Goal: Information Seeking & Learning: Learn about a topic

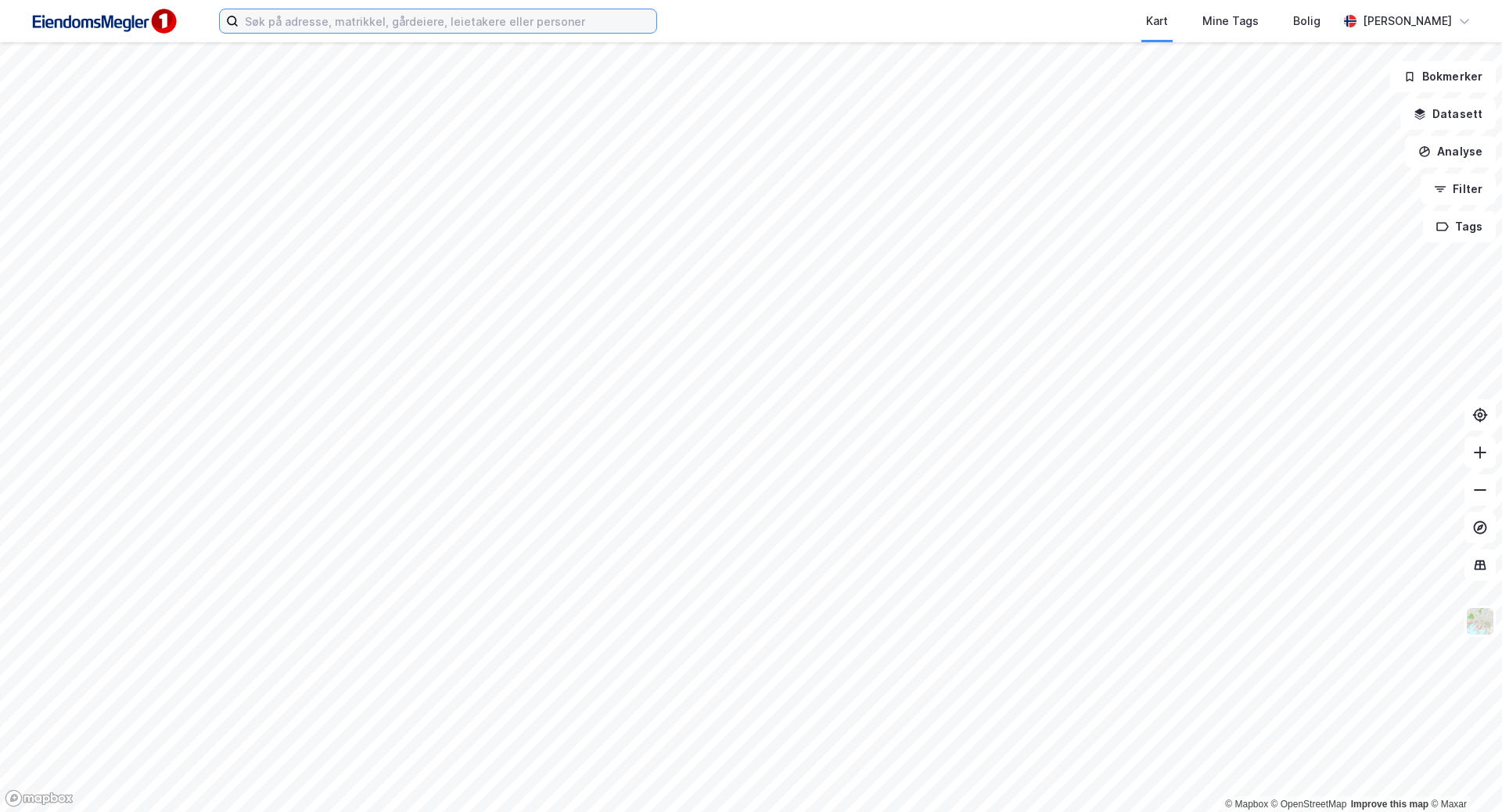
click at [527, 22] on input at bounding box center [447, 21] width 418 height 24
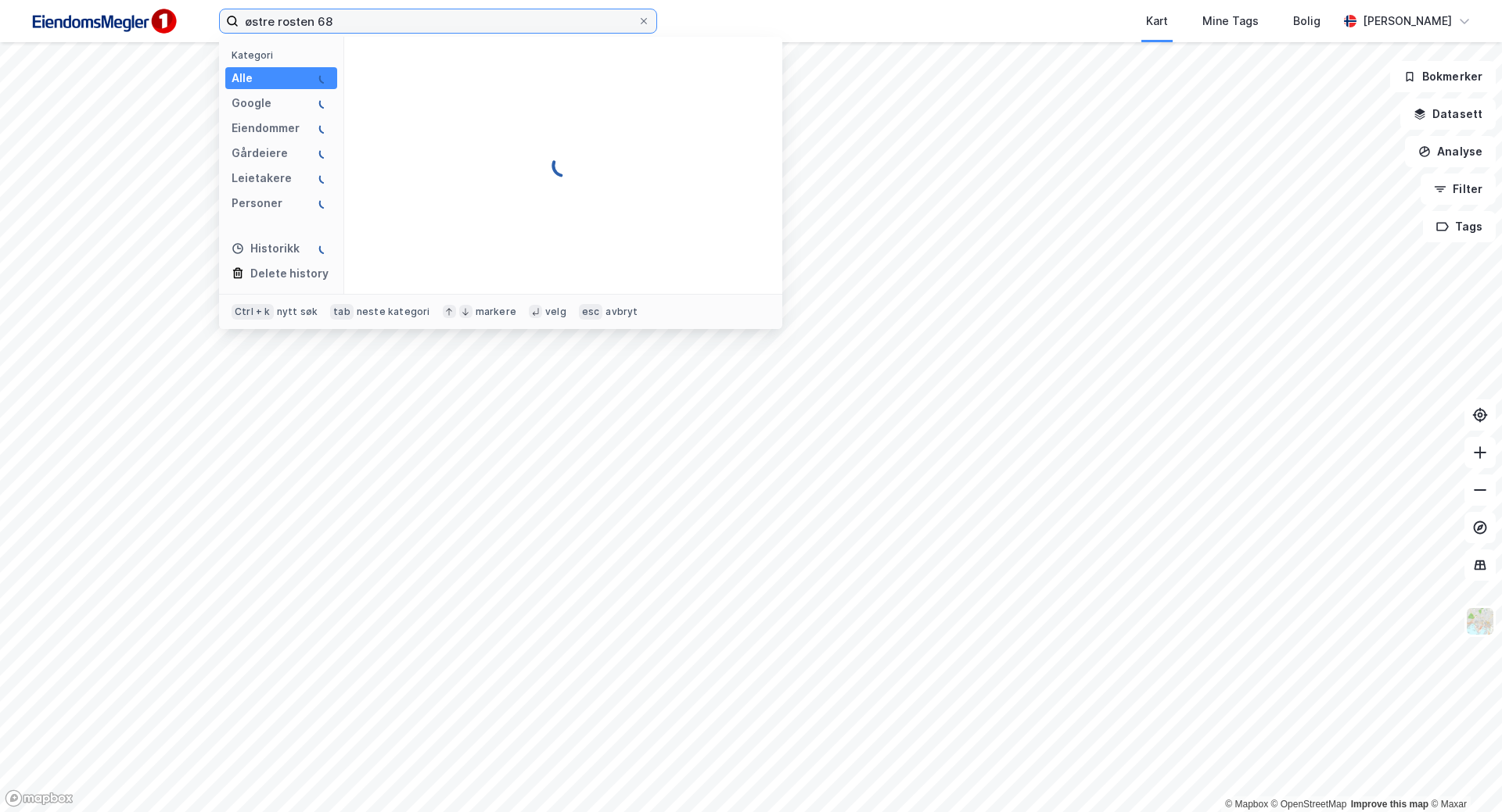
type input "østre rosten 68"
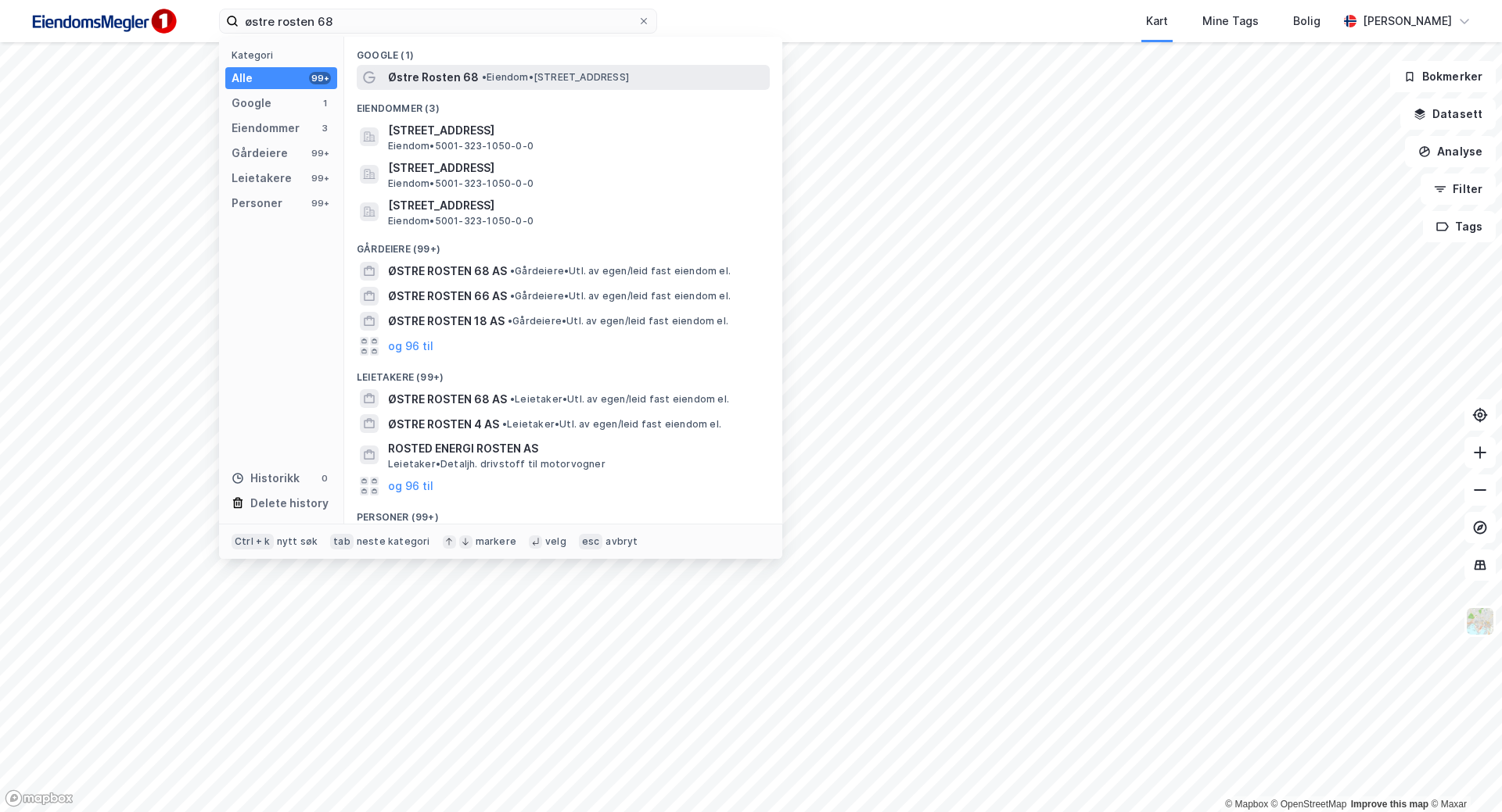
click at [491, 68] on div "Østre Rosten 68 • Eiendom • [STREET_ADDRESS]" at bounding box center [576, 78] width 378 height 19
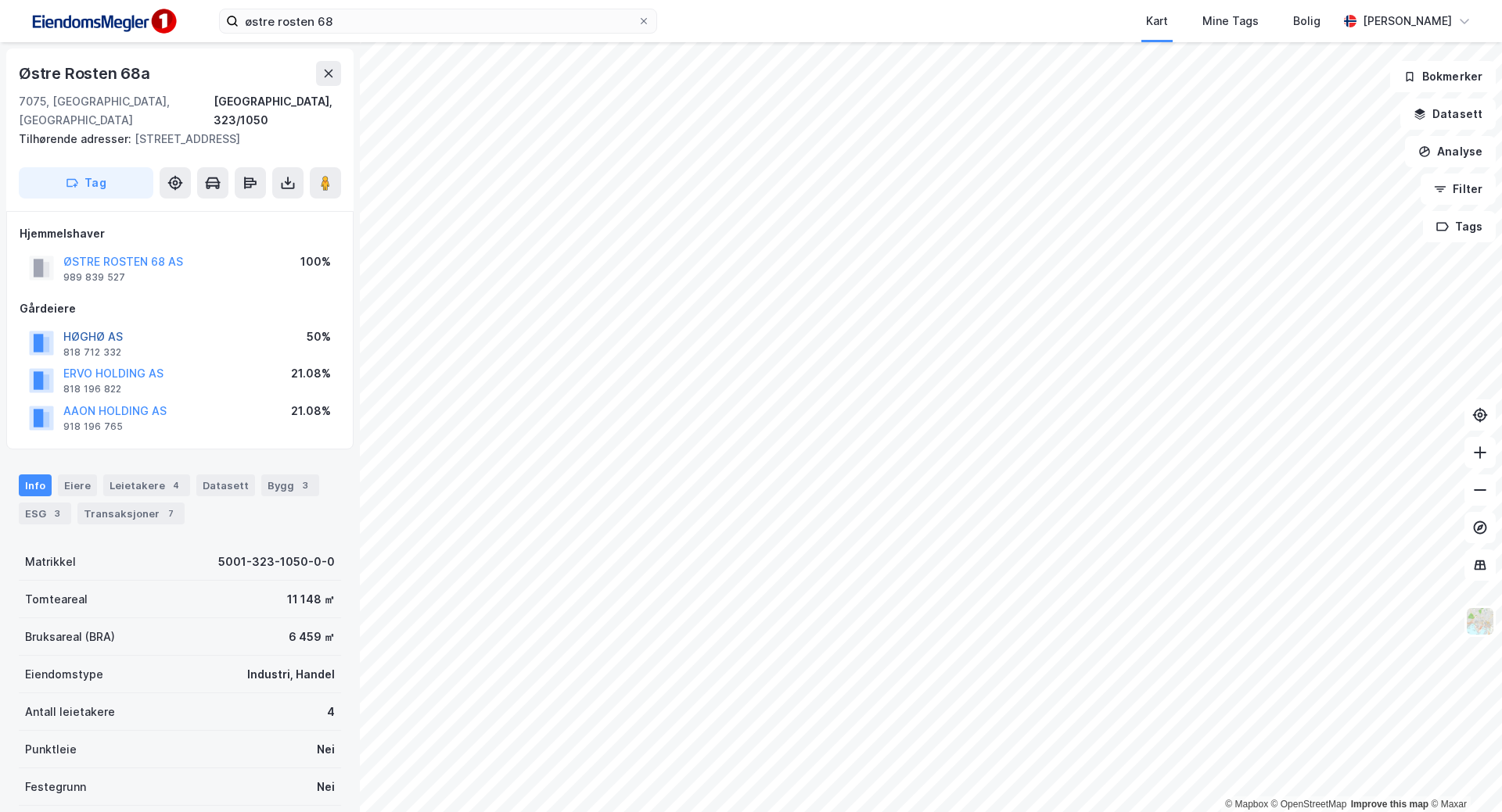
click at [0, 0] on button "HØGHØ AS" at bounding box center [0, 0] width 0 height 0
click at [0, 0] on button "ERVO HOLDING AS" at bounding box center [0, 0] width 0 height 0
click at [0, 0] on button "AAON HOLDING AS" at bounding box center [0, 0] width 0 height 0
